Goal: Book appointment/travel/reservation

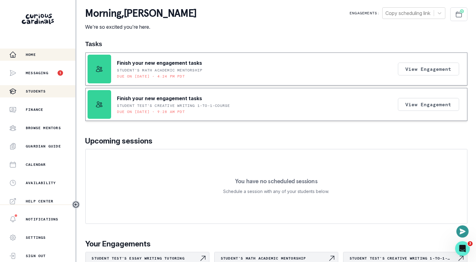
click at [42, 93] on p "Students" at bounding box center [36, 91] width 20 height 5
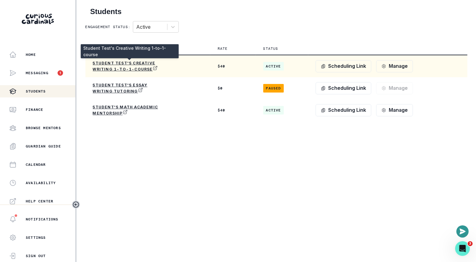
click at [134, 65] on p "Student Test's Creative Writing 1-to-1-course" at bounding box center [129, 66] width 73 height 11
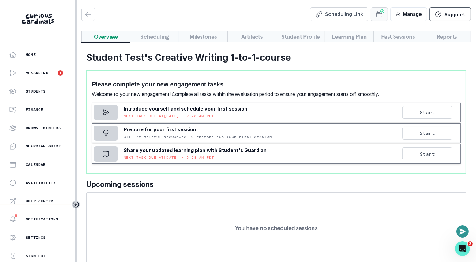
click at [381, 16] on icon "Schedule Sessions" at bounding box center [378, 14] width 7 height 7
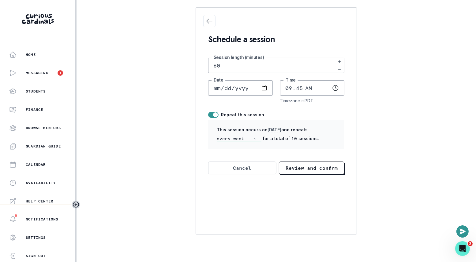
click at [299, 92] on input "09:45" at bounding box center [312, 87] width 65 height 15
type input "09:33"
click at [339, 69] on icon at bounding box center [339, 69] width 2 height 0
type input "15"
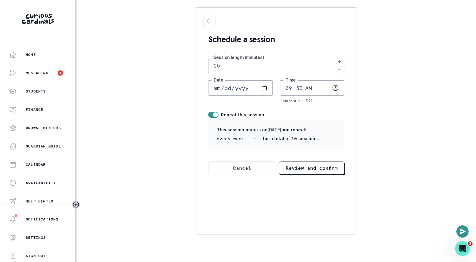
click at [339, 69] on icon at bounding box center [339, 69] width 2 height 0
click at [216, 112] on span at bounding box center [213, 115] width 10 height 6
click at [208, 112] on input "checkbox" at bounding box center [208, 112] width 0 height 0
checkbox input "false"
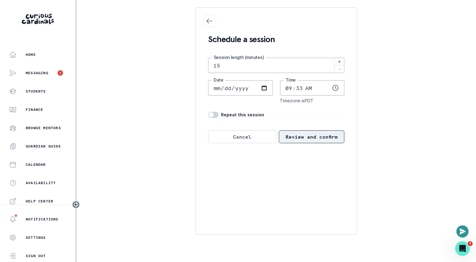
click at [307, 138] on button "Review and confirm" at bounding box center [312, 137] width 66 height 13
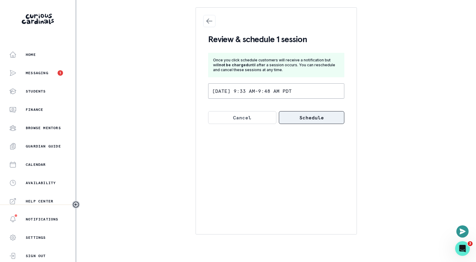
click at [306, 121] on button "Schedule" at bounding box center [312, 117] width 66 height 13
